Goal: Navigation & Orientation: Find specific page/section

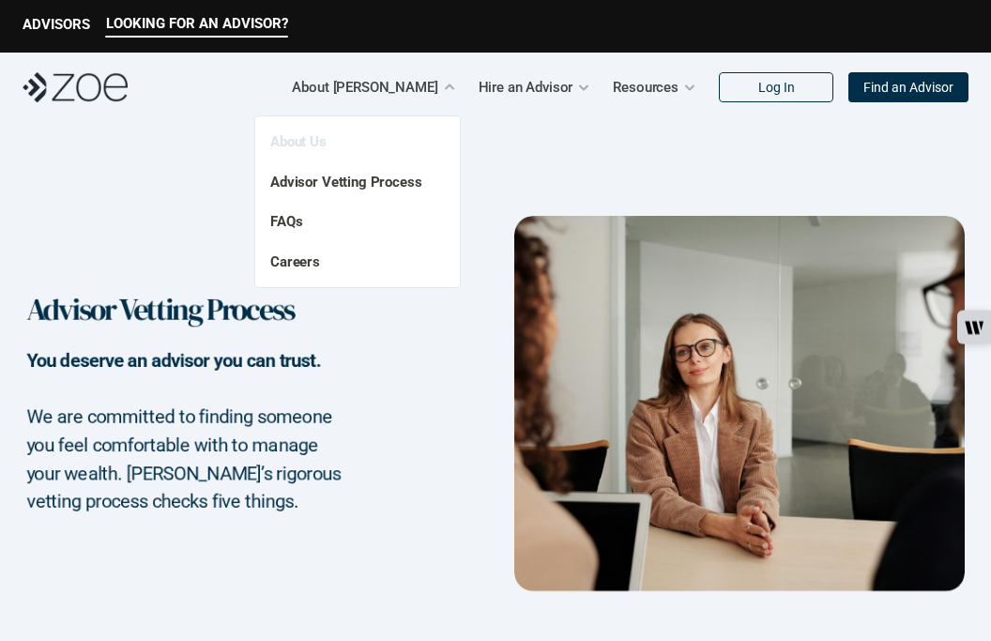
click at [310, 143] on link "About Us" at bounding box center [298, 141] width 56 height 17
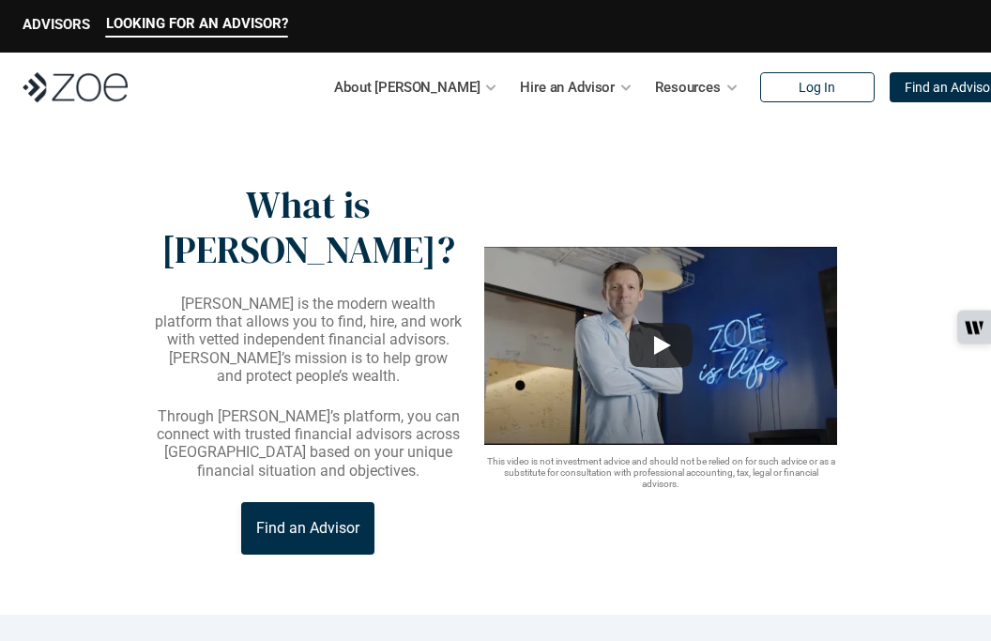
click at [67, 21] on p "ADVISORS" at bounding box center [57, 24] width 68 height 17
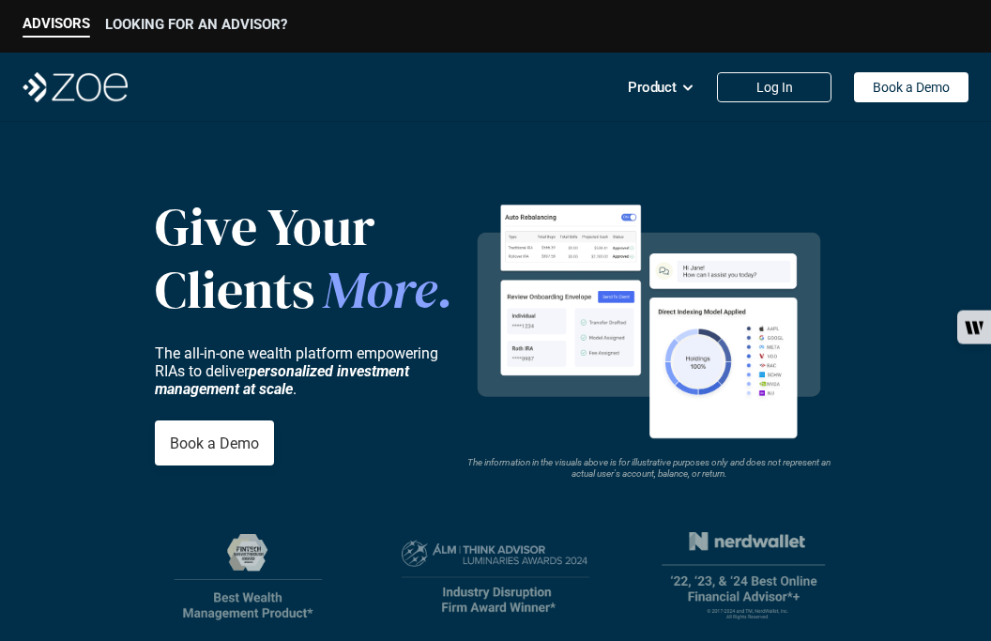
click at [210, 22] on p "LOOKING FOR AN ADVISOR?" at bounding box center [196, 24] width 182 height 17
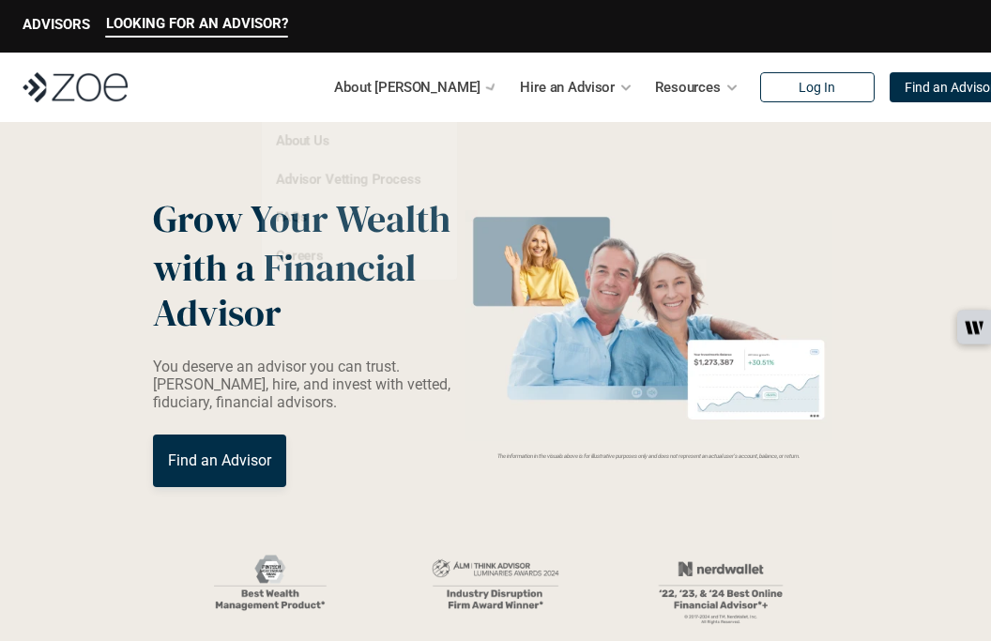
click at [88, 89] on img at bounding box center [75, 87] width 105 height 30
